Goal: Information Seeking & Learning: Learn about a topic

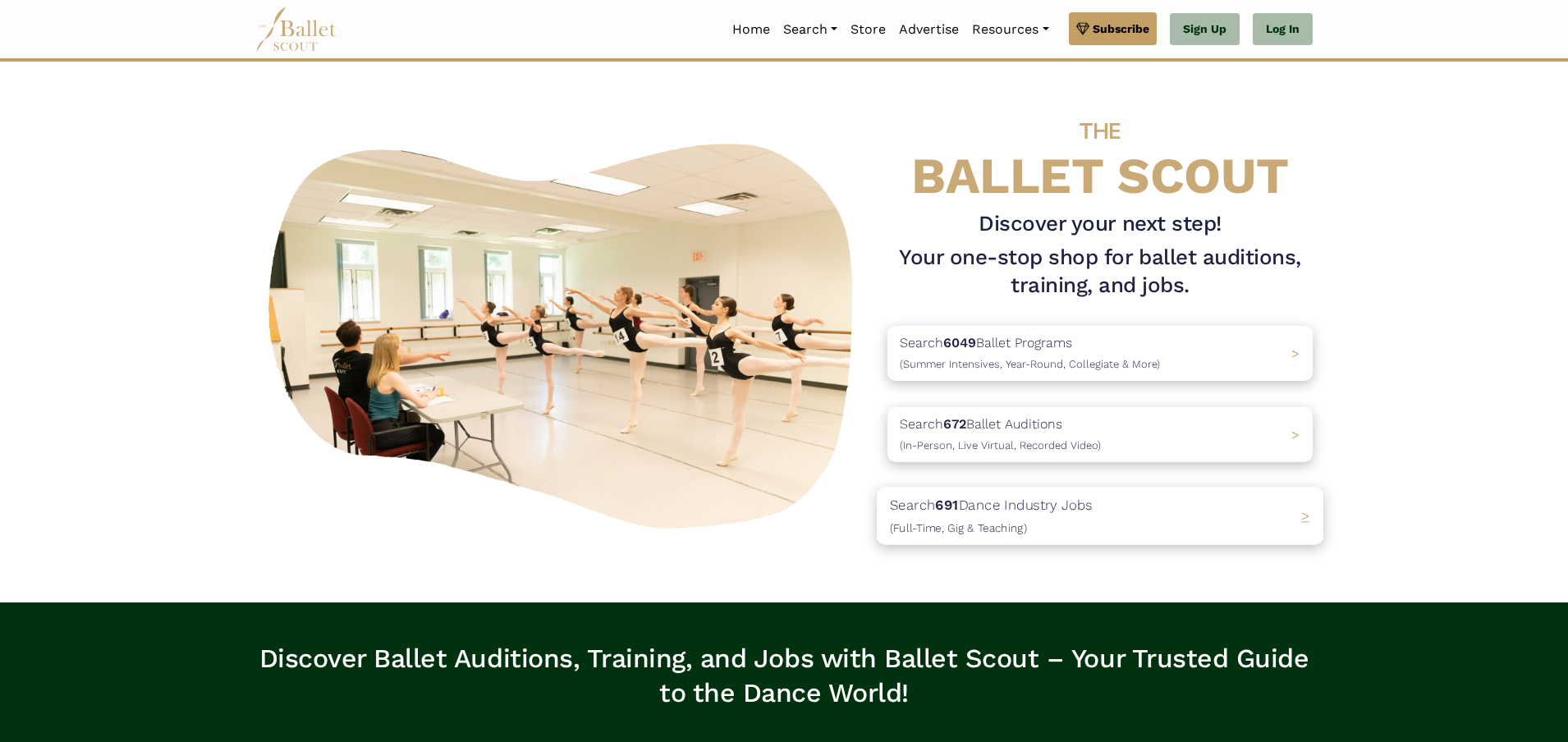
click at [1180, 513] on div "Search 691 Dance Industry Jobs (Full-Time, Gig & Teaching) >" at bounding box center [1100, 515] width 446 height 57
click at [1268, 30] on link "Log In" at bounding box center [1283, 29] width 60 height 33
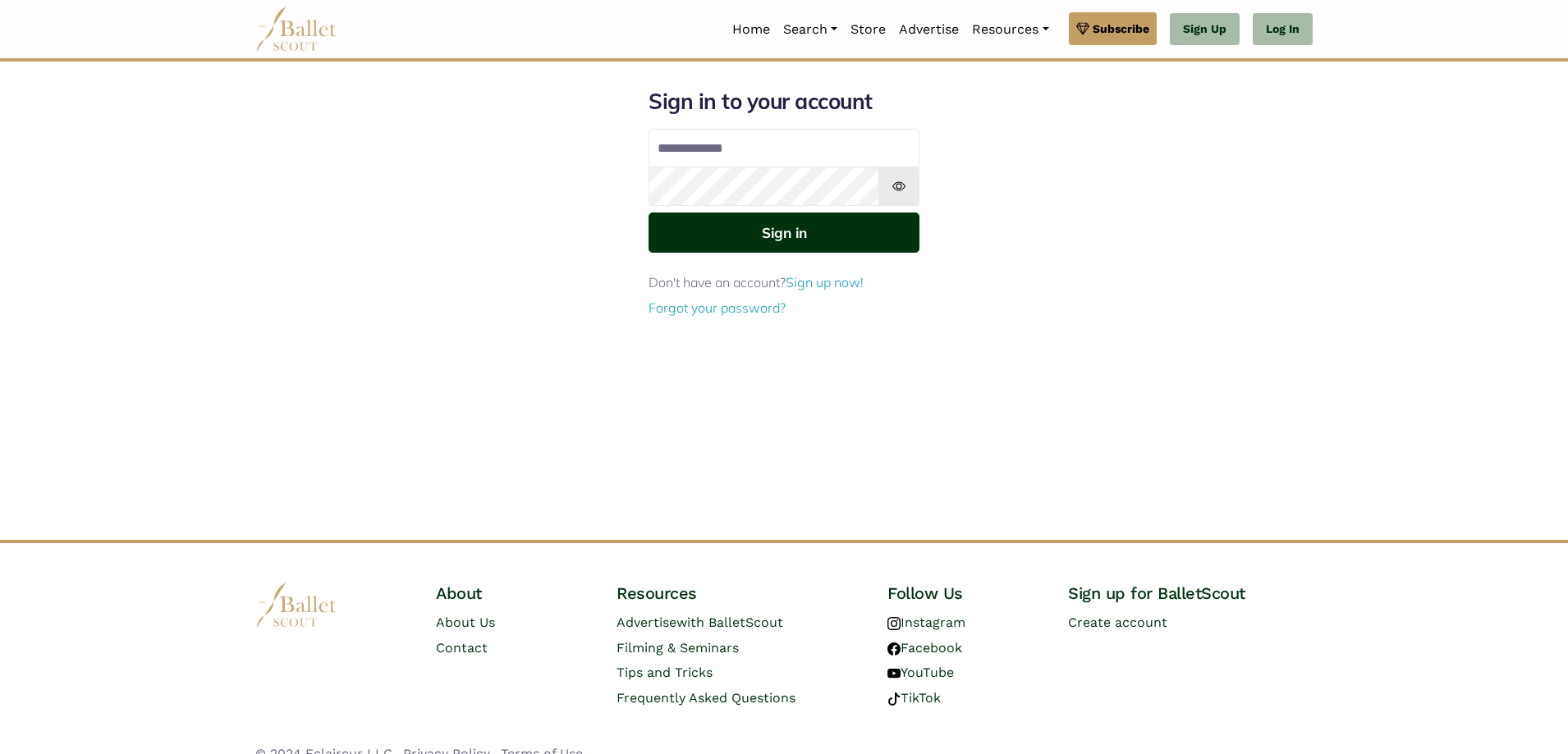
type input "**********"
click at [867, 214] on button "Sign in" at bounding box center [784, 233] width 271 height 40
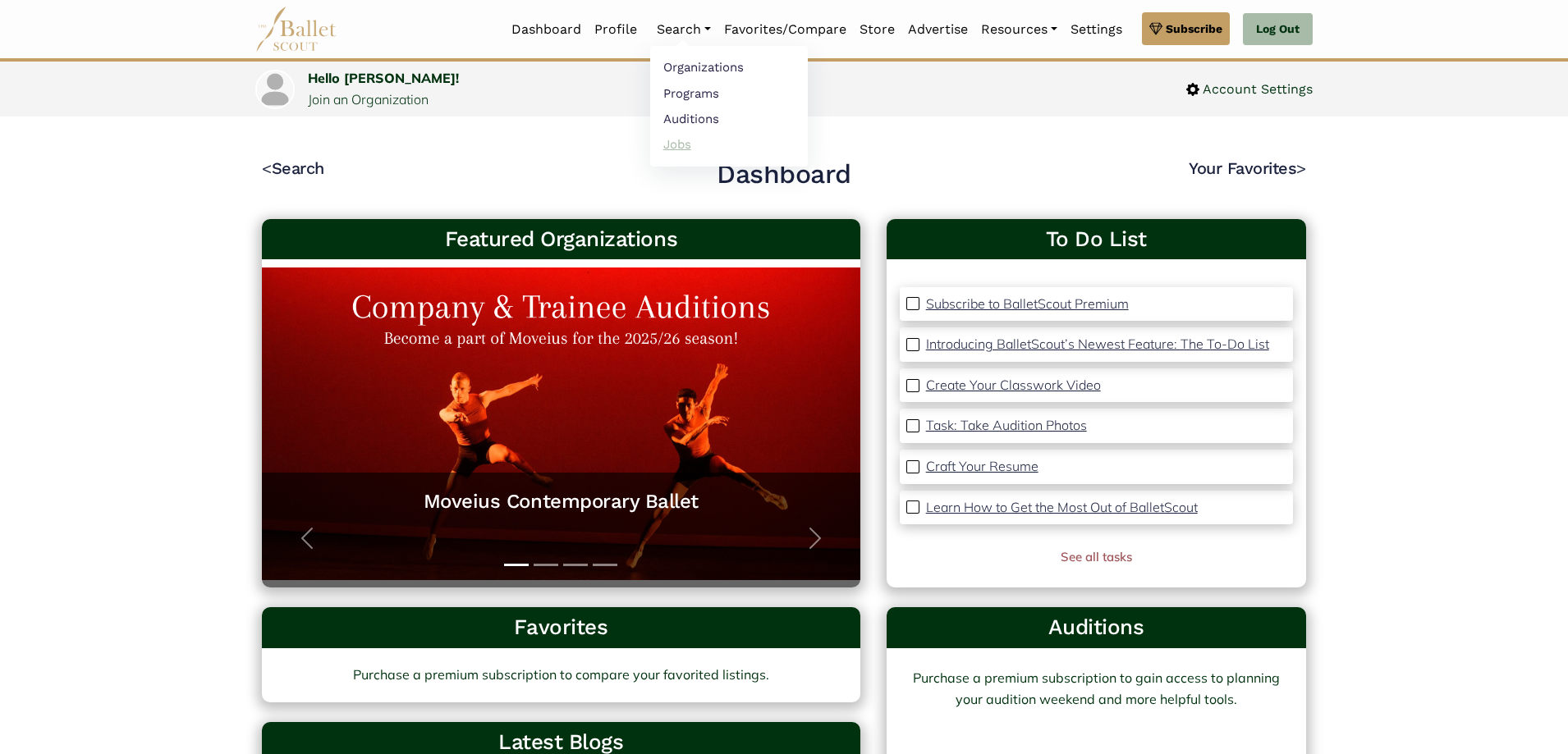
click at [721, 144] on link "Jobs" at bounding box center [729, 143] width 157 height 25
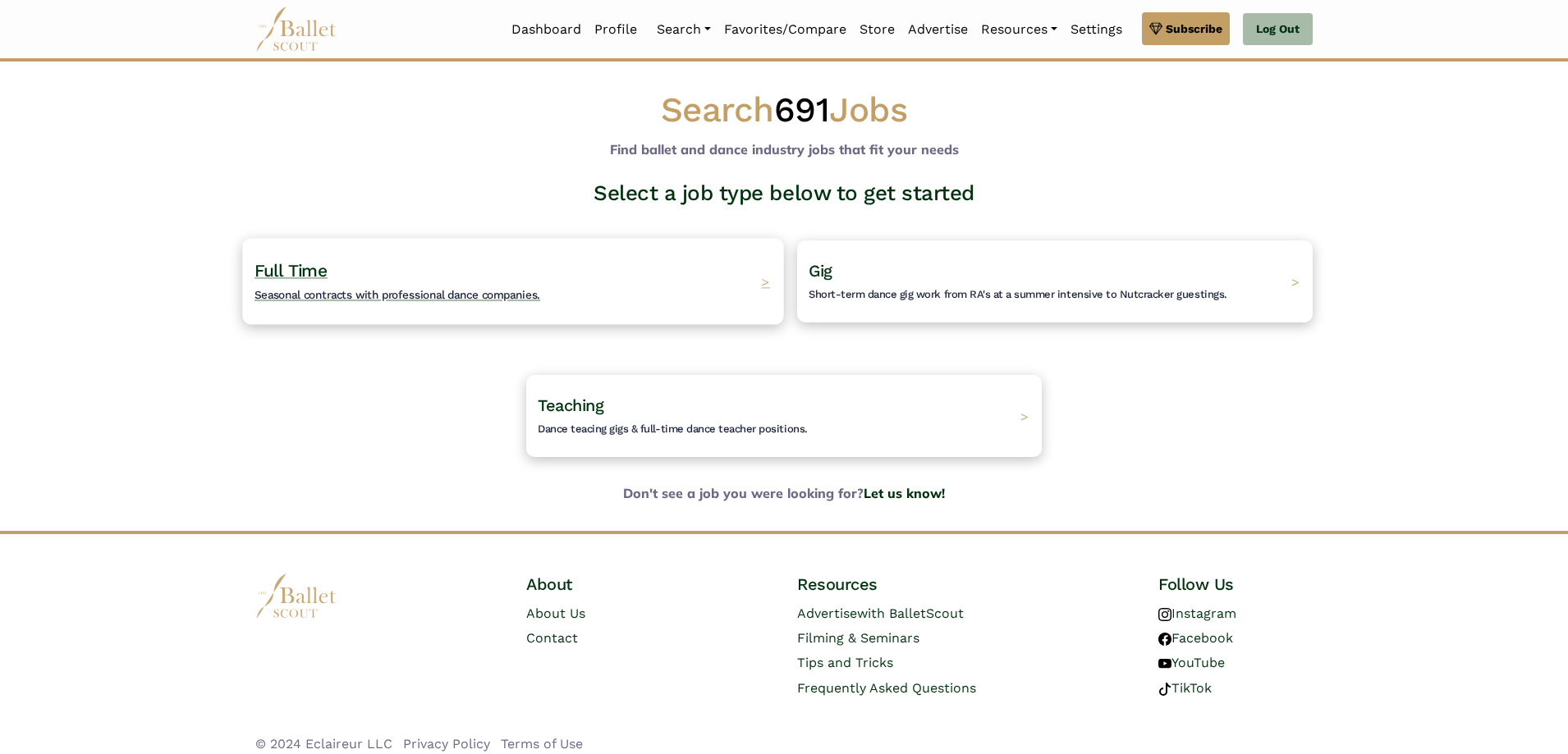
click at [546, 308] on div "Full Time Seasonal contracts with professional dance companies. >" at bounding box center [513, 281] width 541 height 86
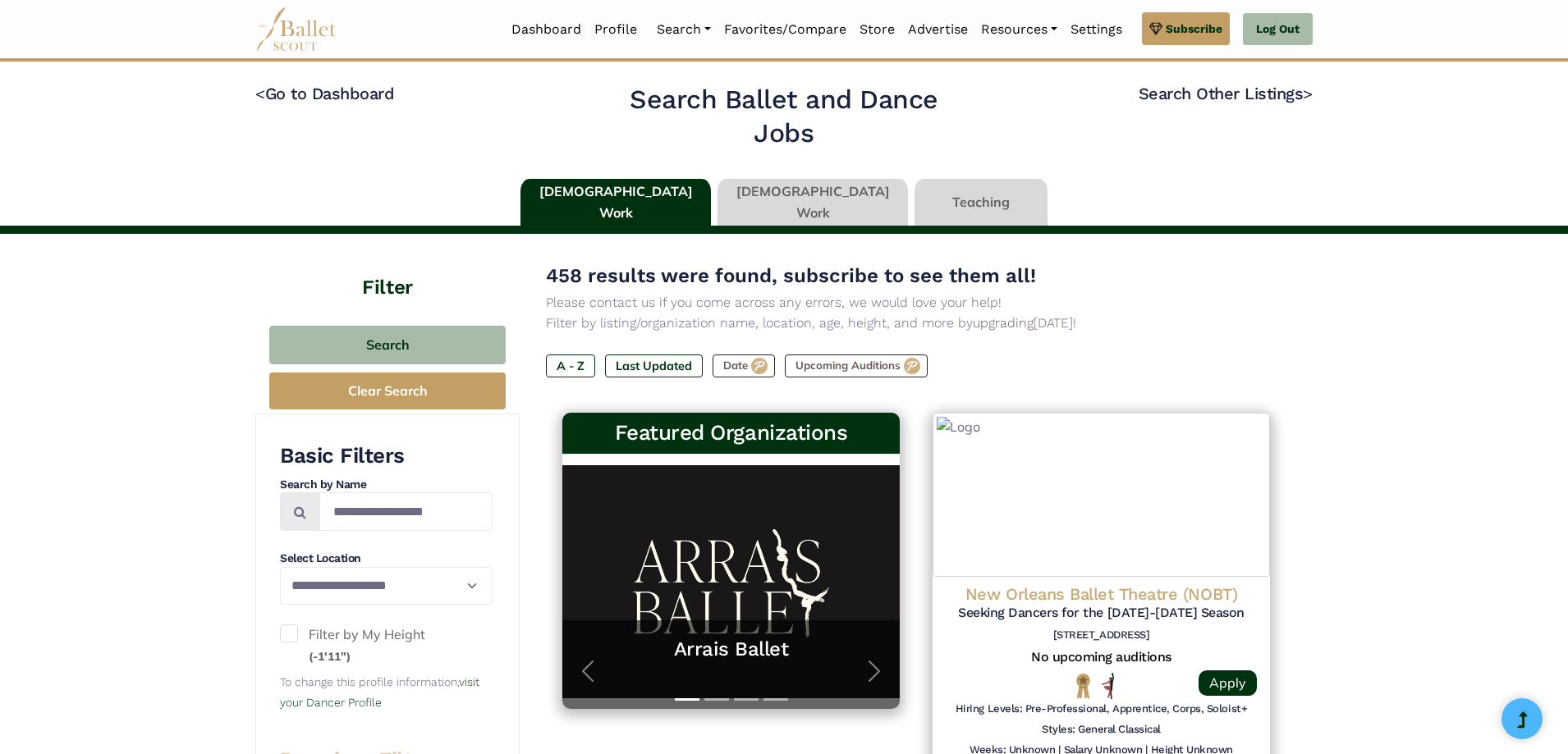
type input "******"
type input "*****"
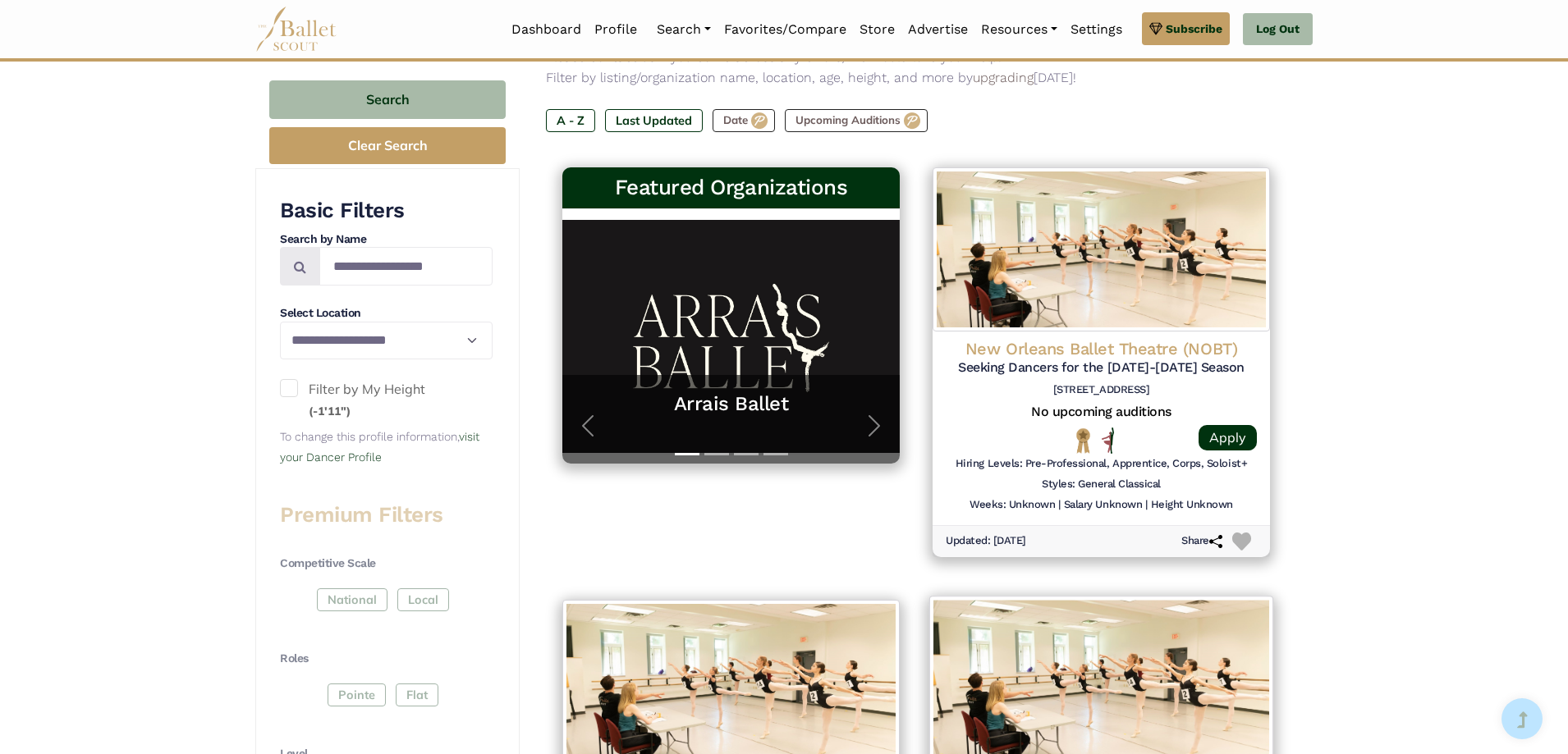
scroll to position [246, 0]
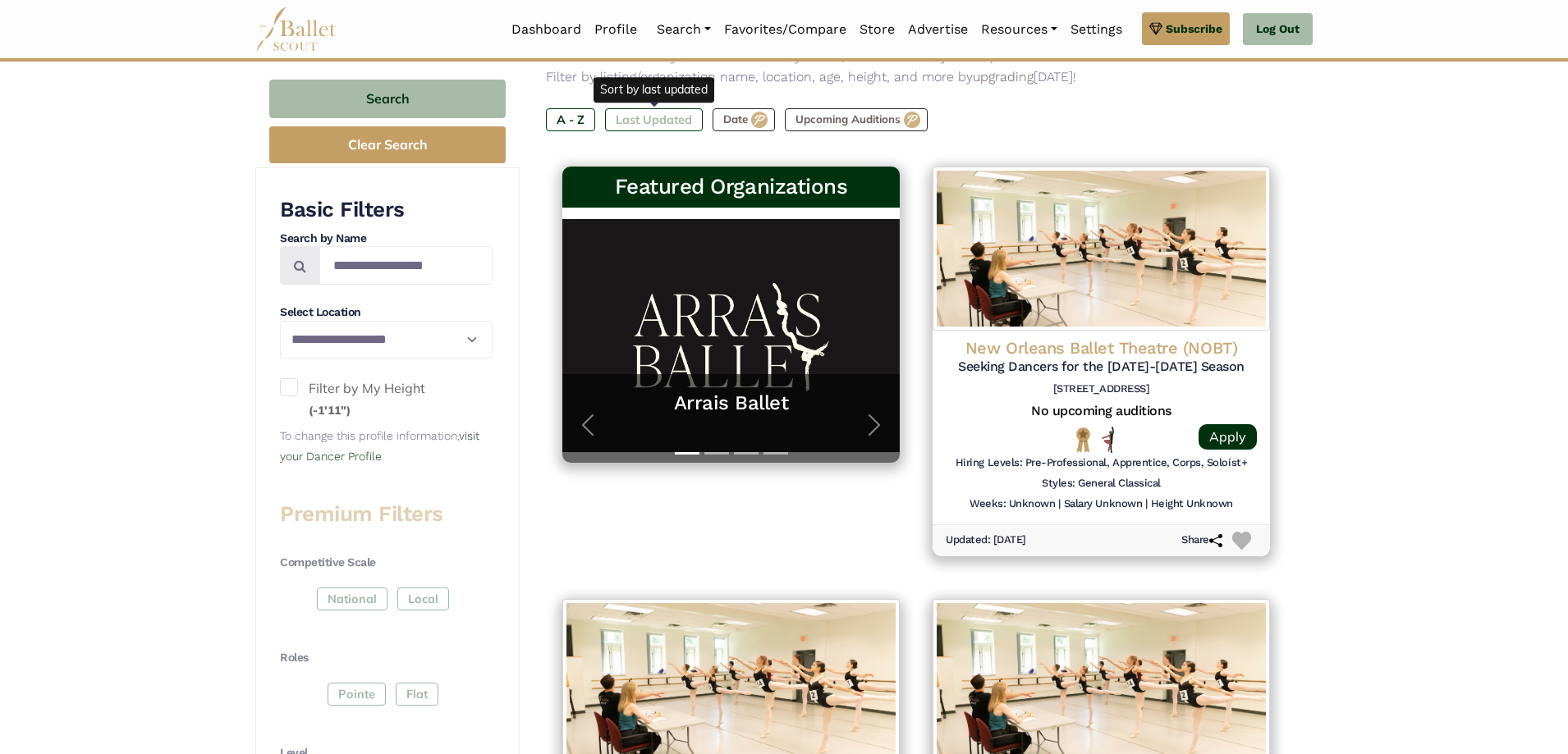
click at [634, 116] on label "Last Updated" at bounding box center [653, 120] width 98 height 23
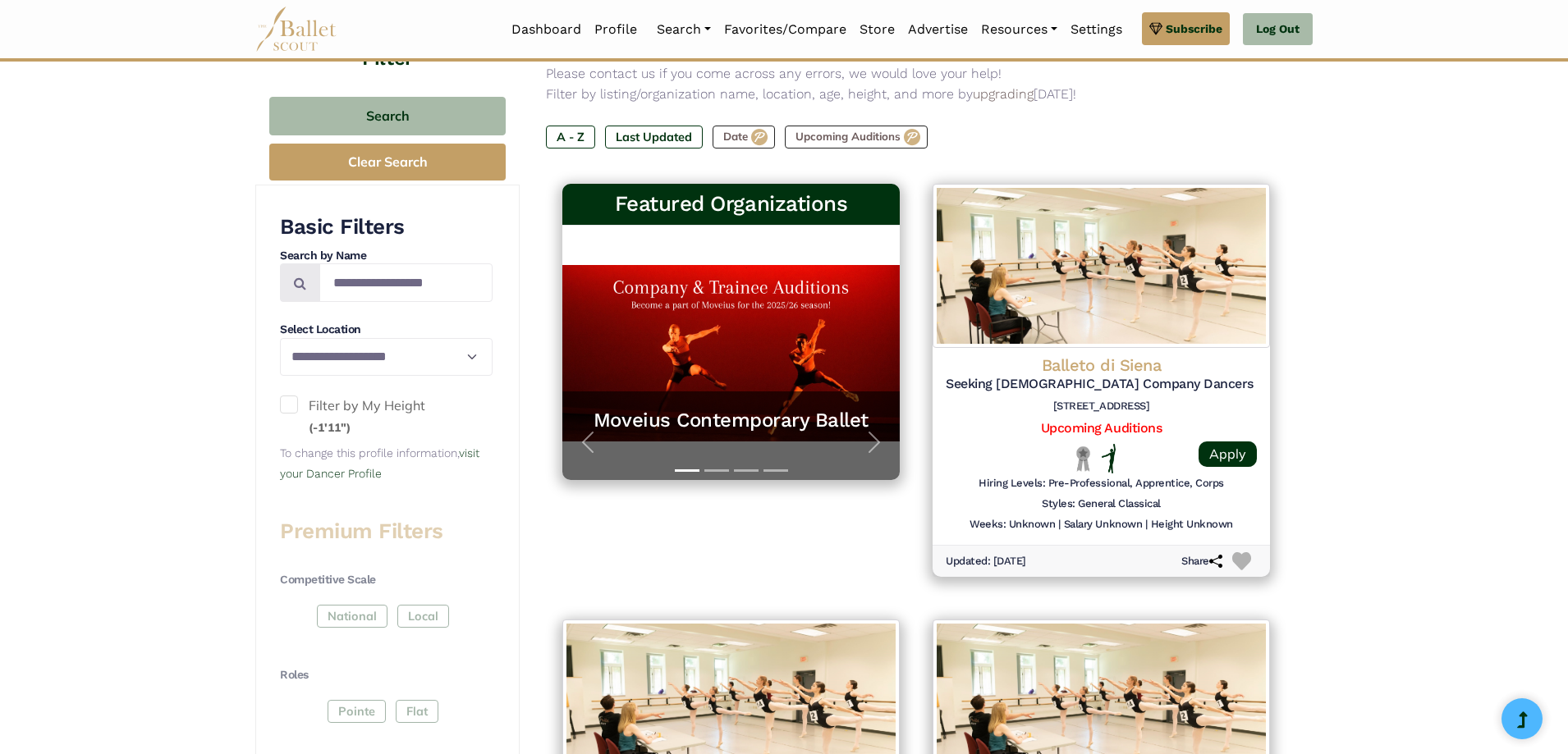
scroll to position [82, 0]
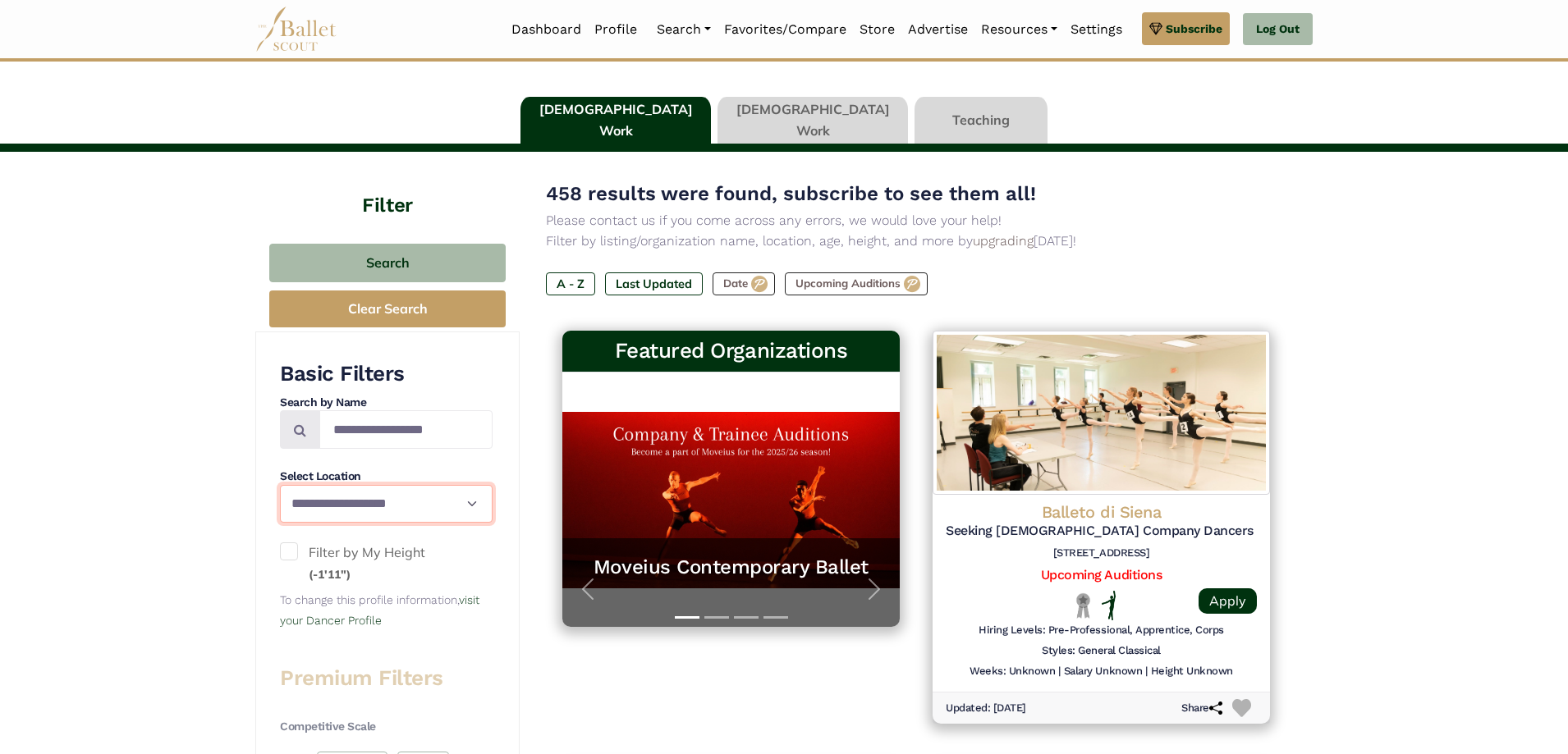
click at [396, 497] on select "**********" at bounding box center [387, 504] width 213 height 39
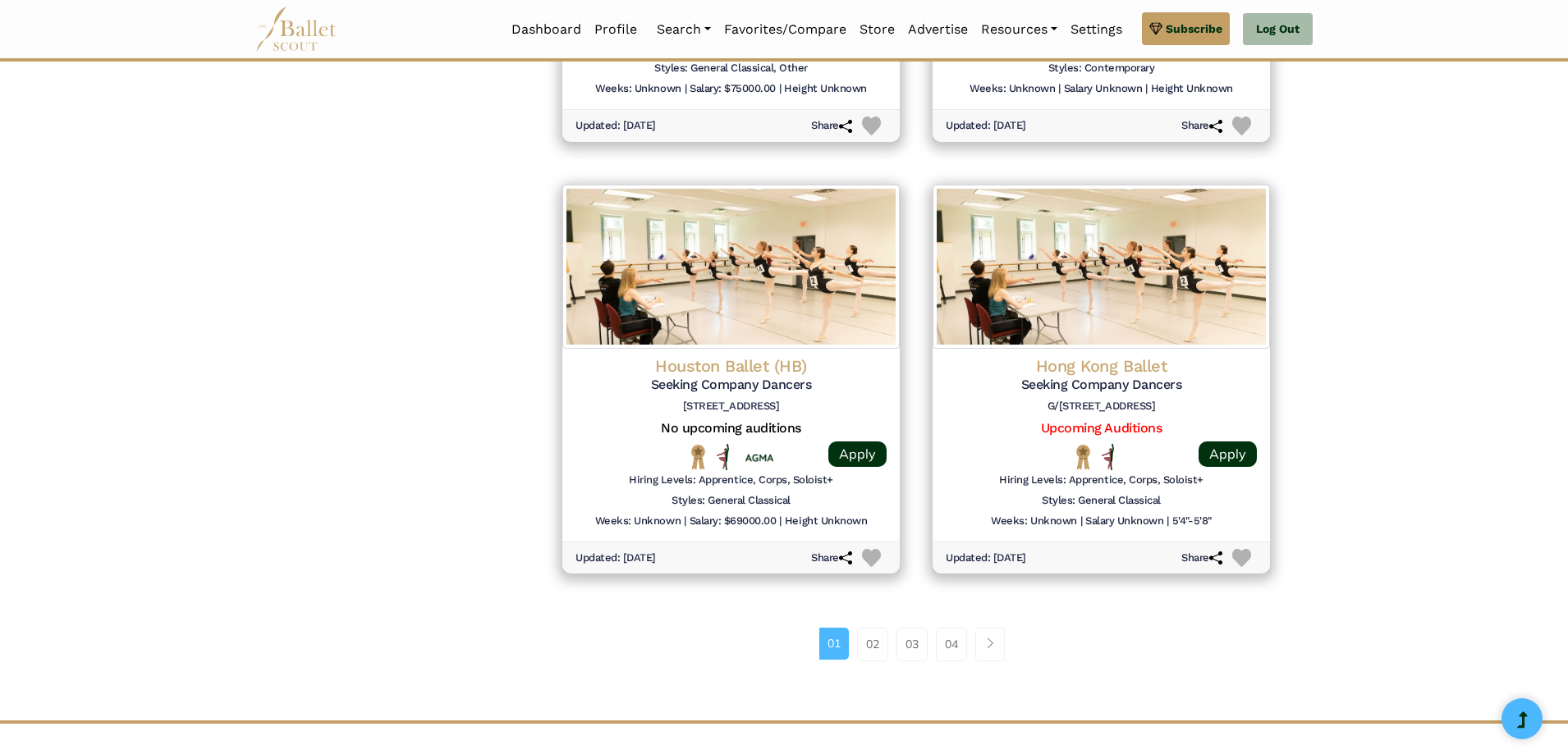
scroll to position [1970, 0]
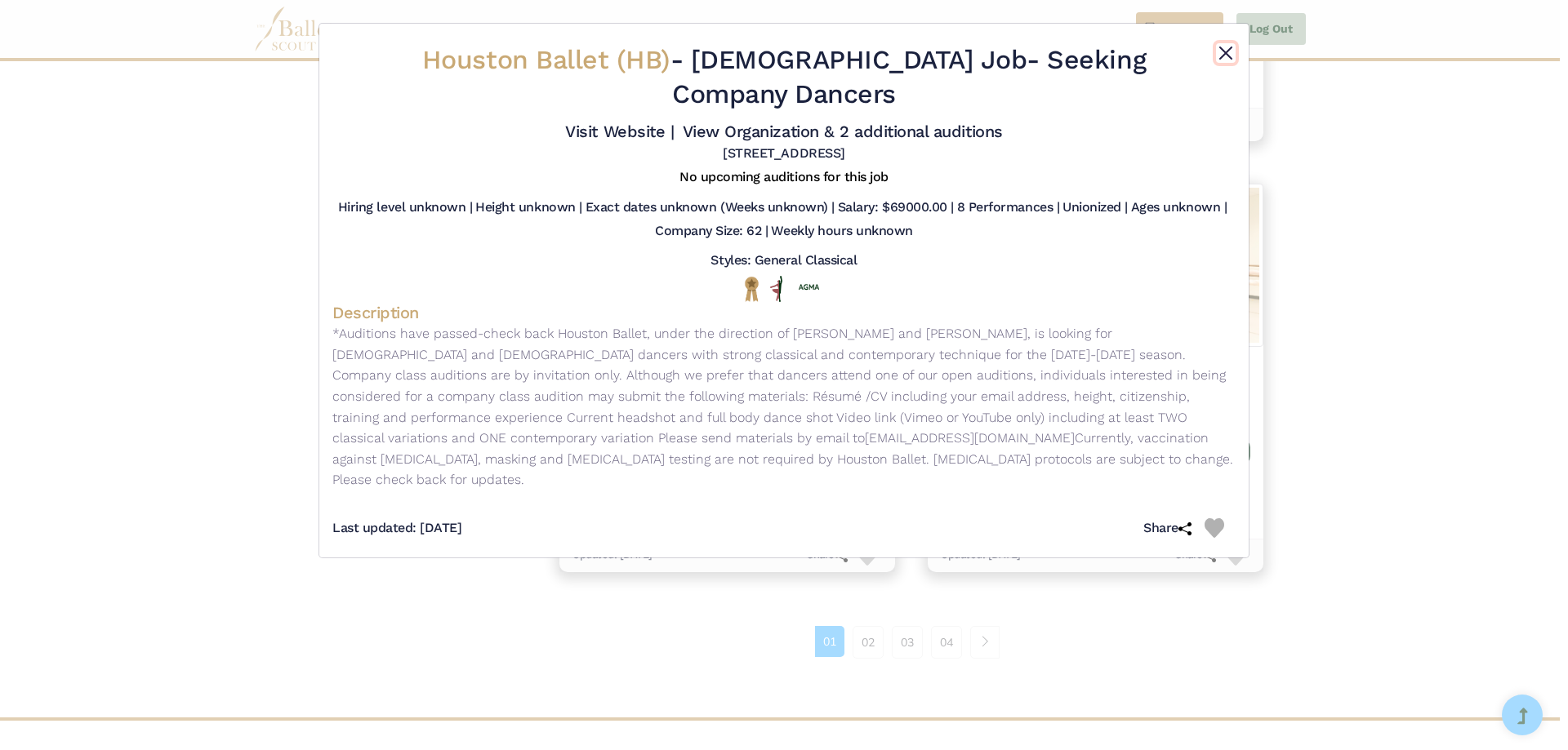
click at [1227, 59] on button "Close" at bounding box center [1225, 53] width 19 height 19
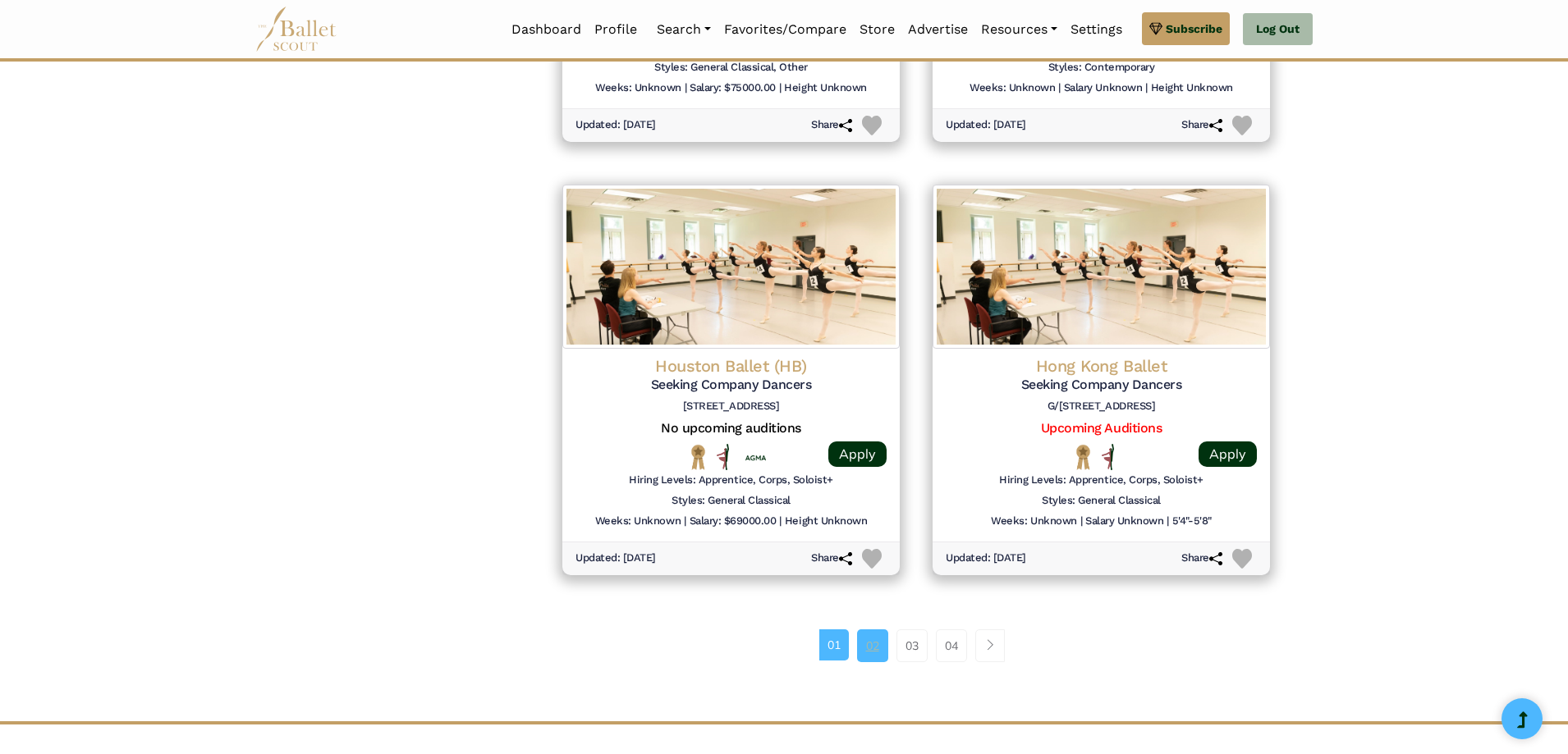
click at [860, 645] on link "02" at bounding box center [872, 645] width 31 height 33
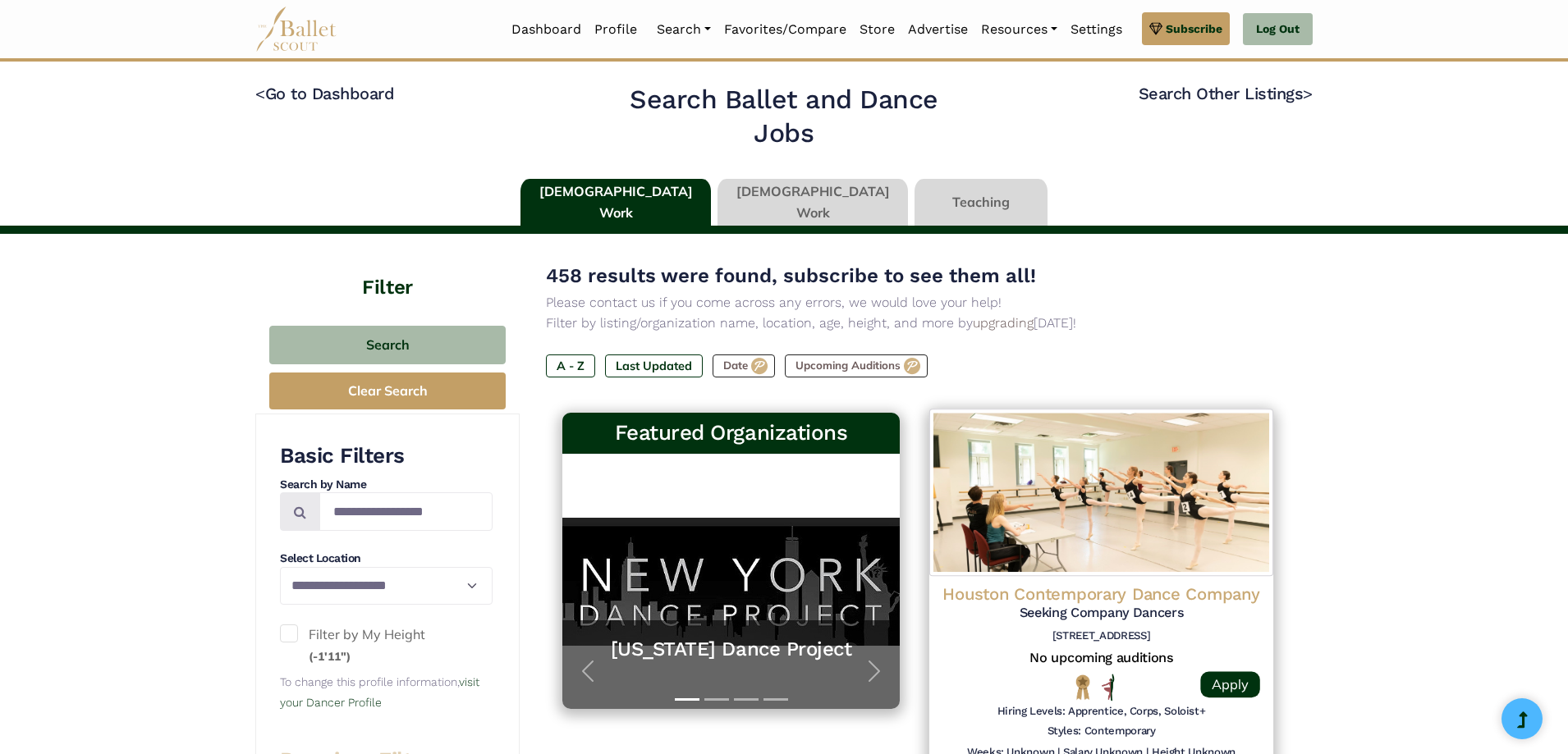
click at [1240, 603] on h4 "Houston Contemporary Dance Company" at bounding box center [1101, 594] width 318 height 22
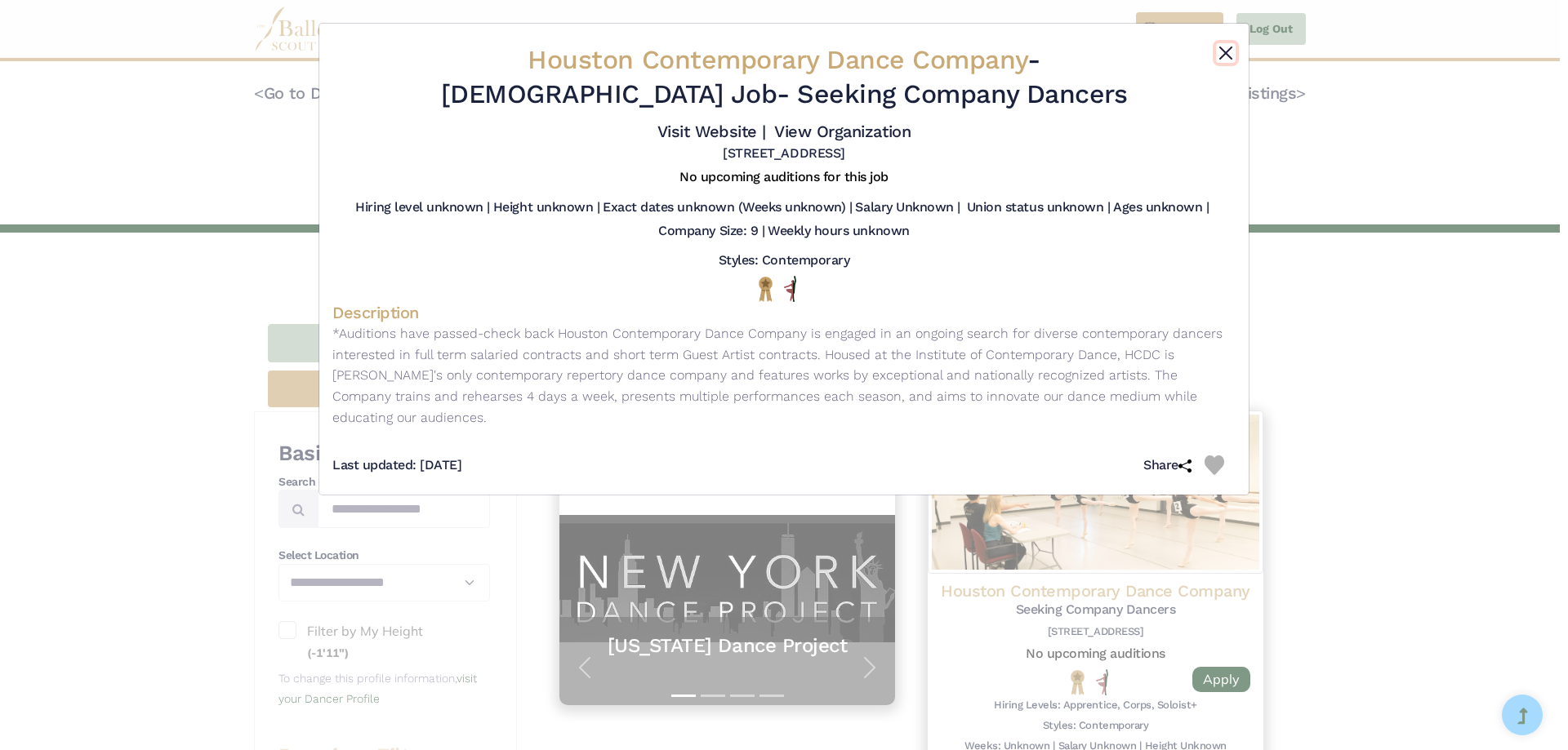
click at [1221, 52] on button "Close" at bounding box center [1225, 53] width 19 height 19
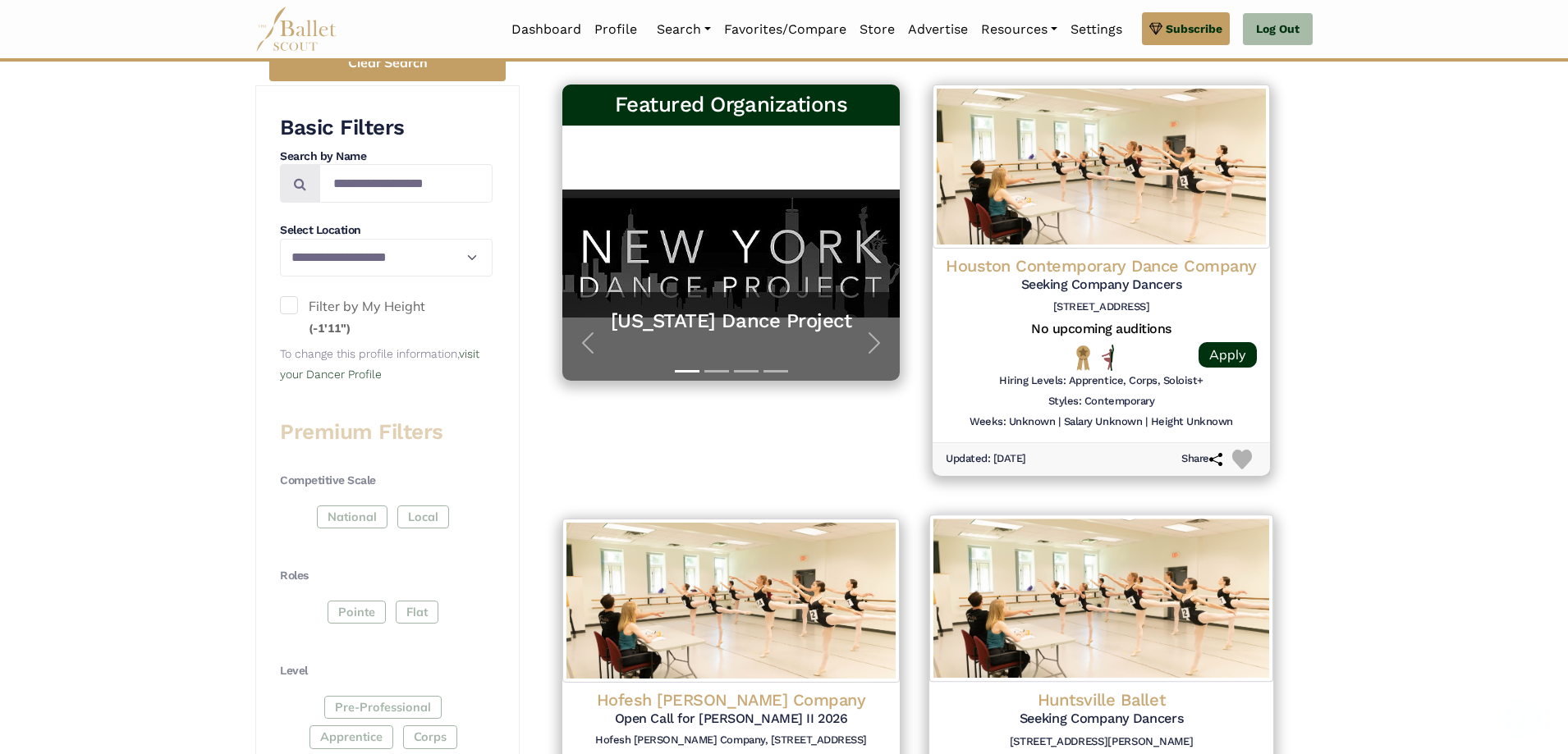
scroll to position [575, 0]
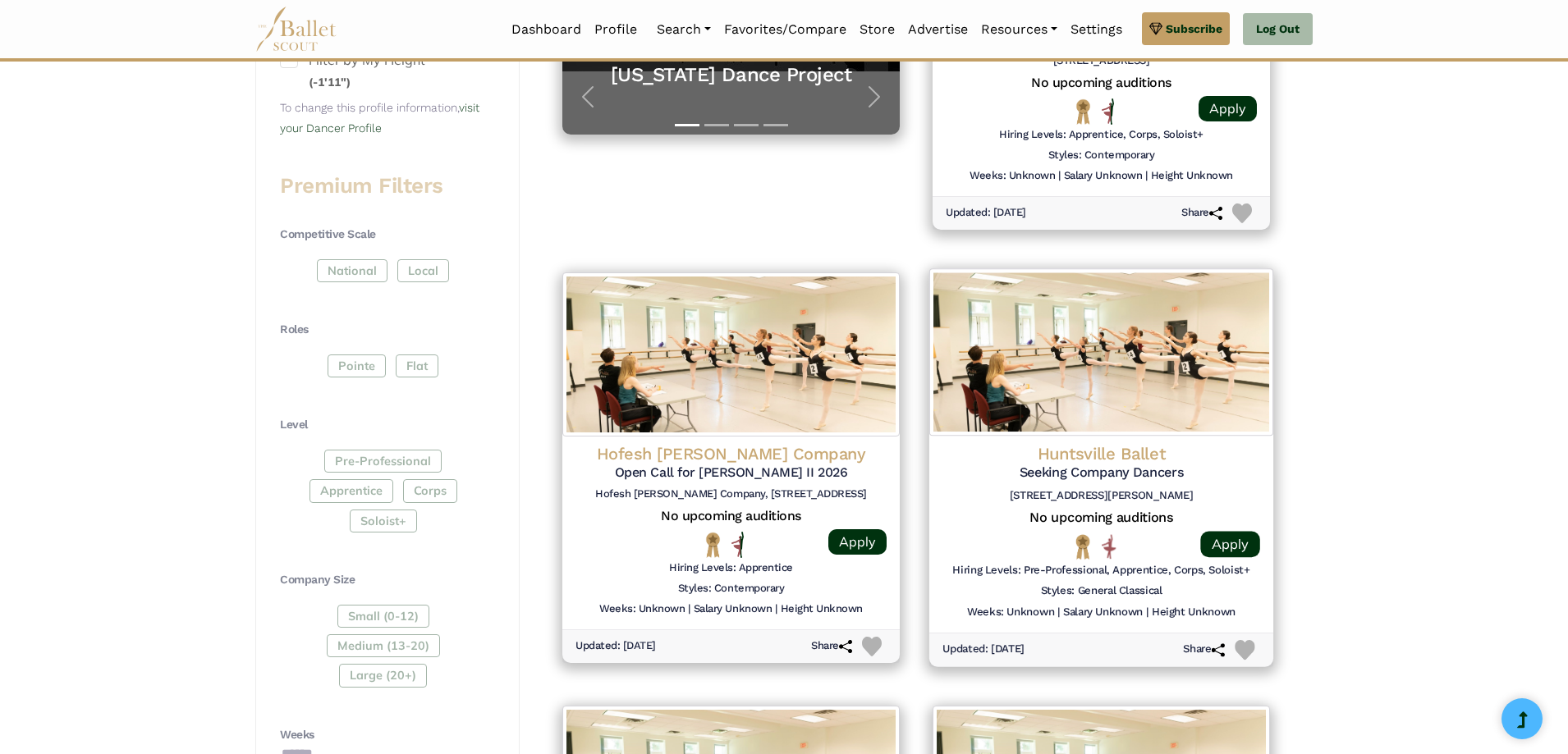
click at [1143, 47] on h5 "Seeking Company Dancers" at bounding box center [1101, 40] width 311 height 18
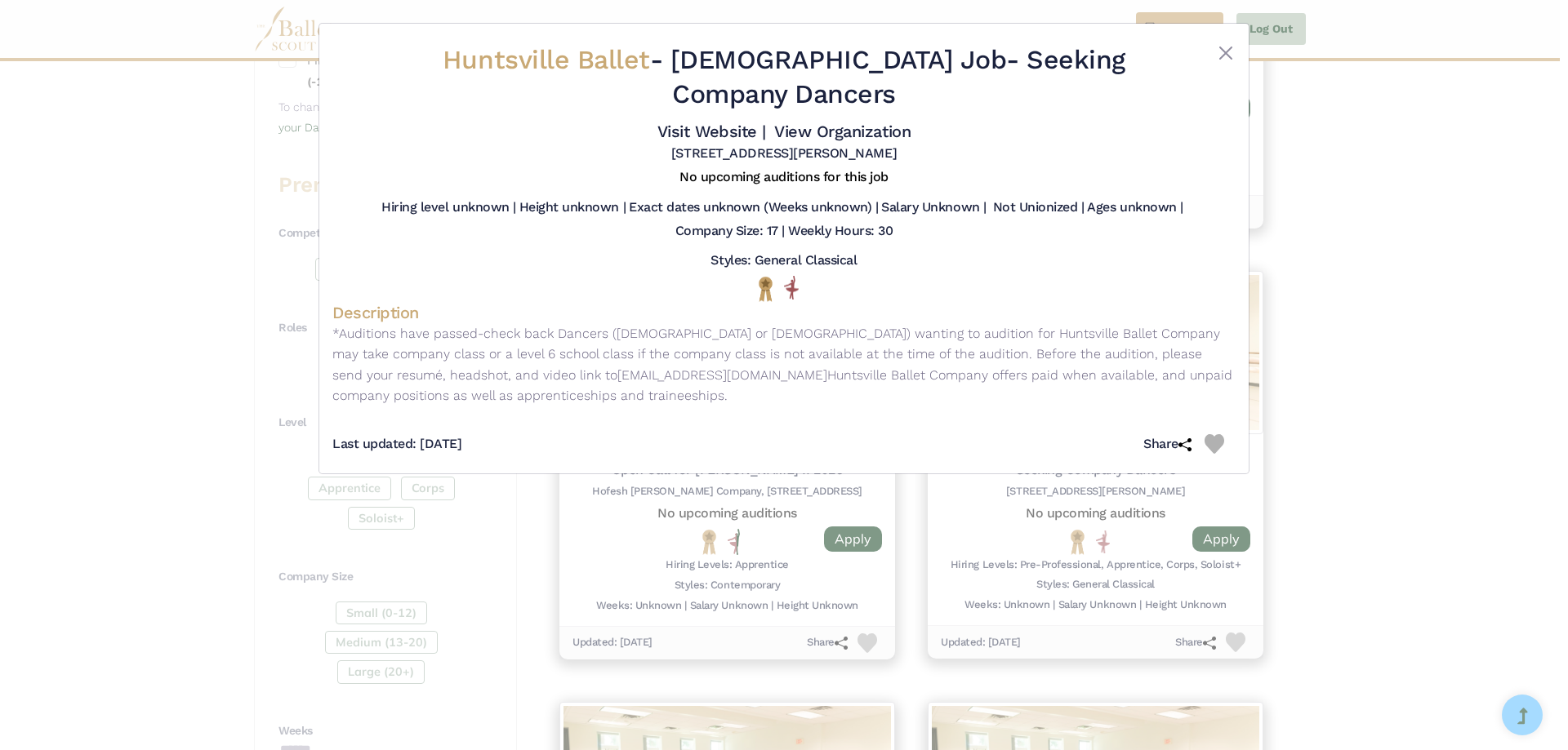
click at [1237, 40] on div "Huntsville Ballet - [DEMOGRAPHIC_DATA] Job - Seeking Company Dancers Visit Webs…" at bounding box center [783, 248] width 929 height 450
click at [1231, 46] on button "Close" at bounding box center [1225, 53] width 19 height 19
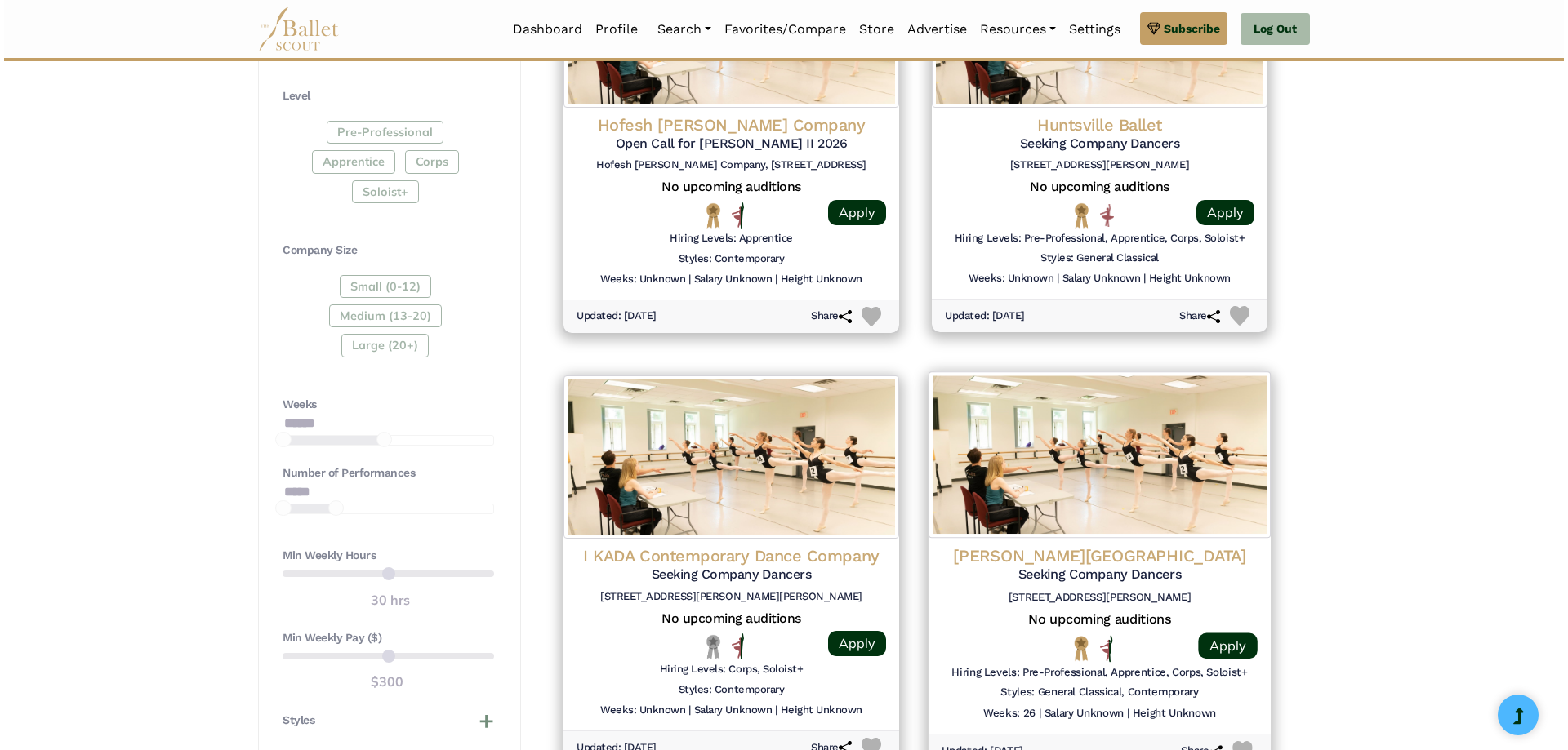
scroll to position [1225, 0]
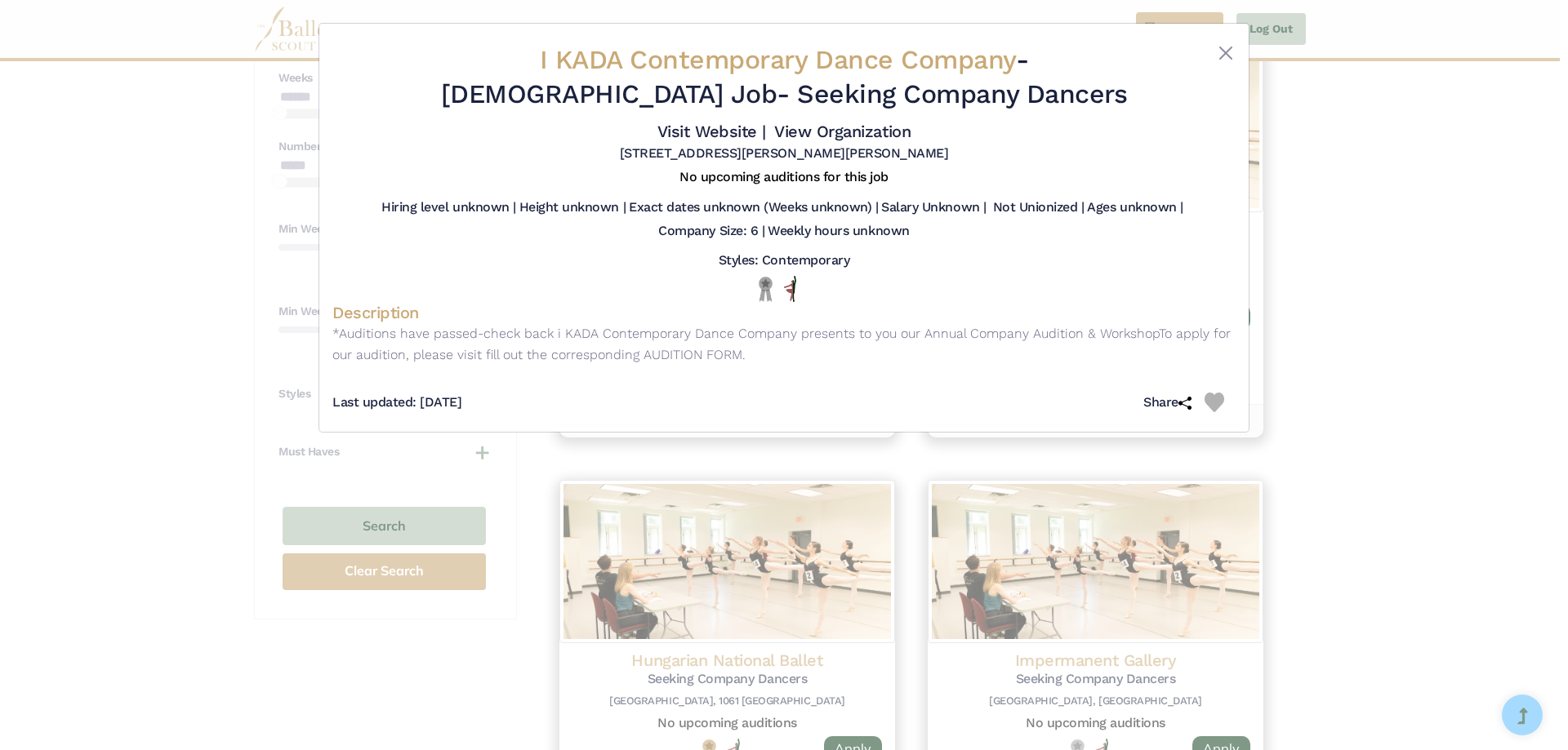
click at [1358, 329] on div "I KADA Contemporary Dance Company - [DEMOGRAPHIC_DATA] Job - Seeking Company Da…" at bounding box center [784, 375] width 1568 height 750
